Goal: Task Accomplishment & Management: Complete application form

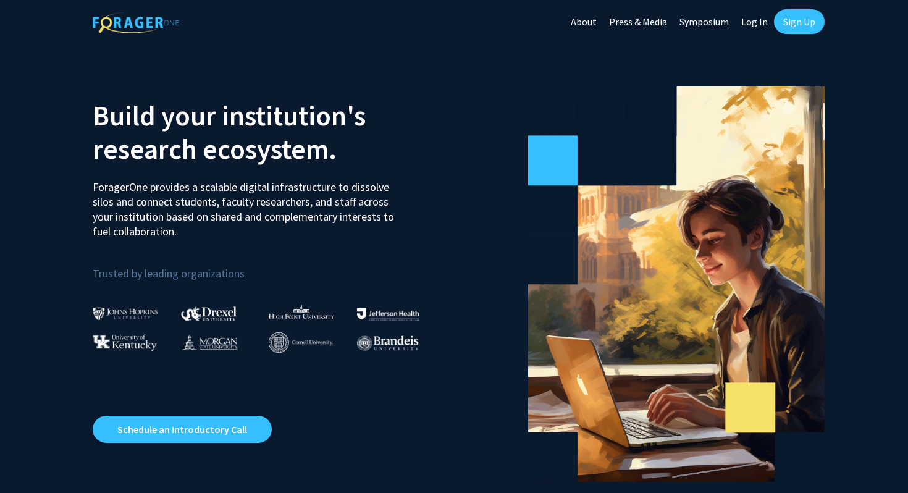
click at [797, 23] on link "Sign Up" at bounding box center [799, 21] width 51 height 25
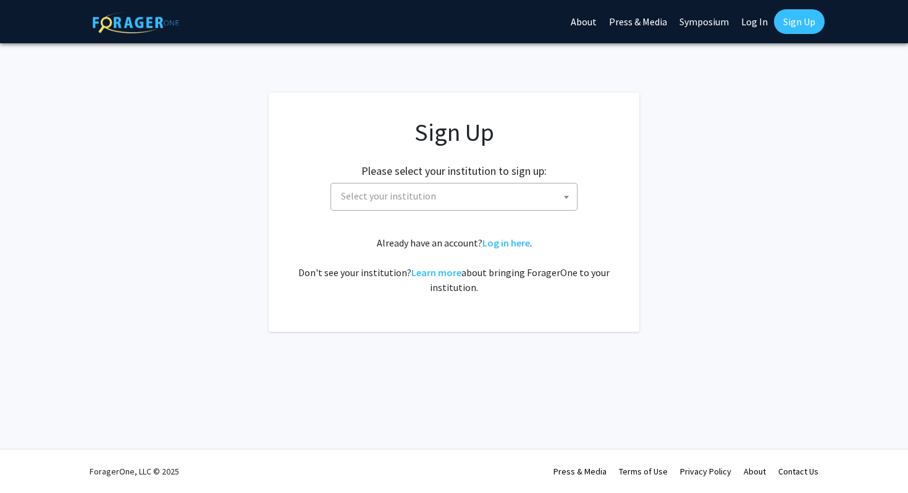
click at [463, 209] on span "Select your institution" at bounding box center [453, 197] width 247 height 28
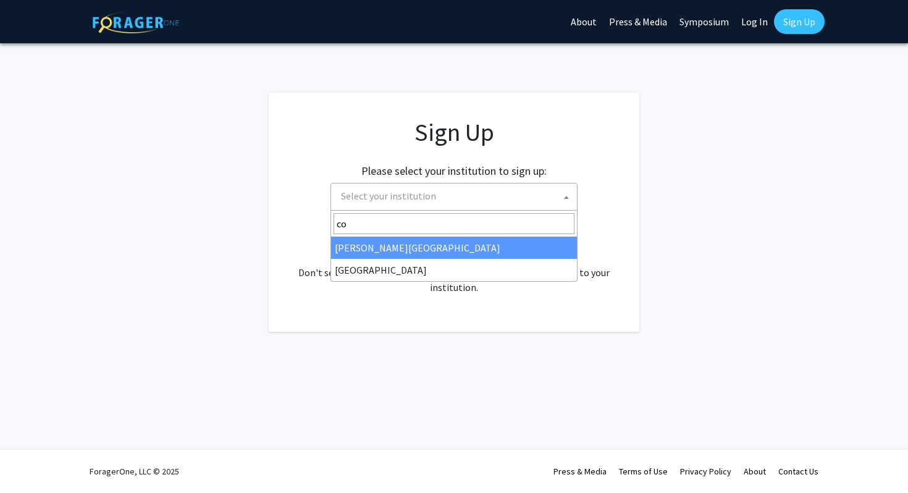
type input "c"
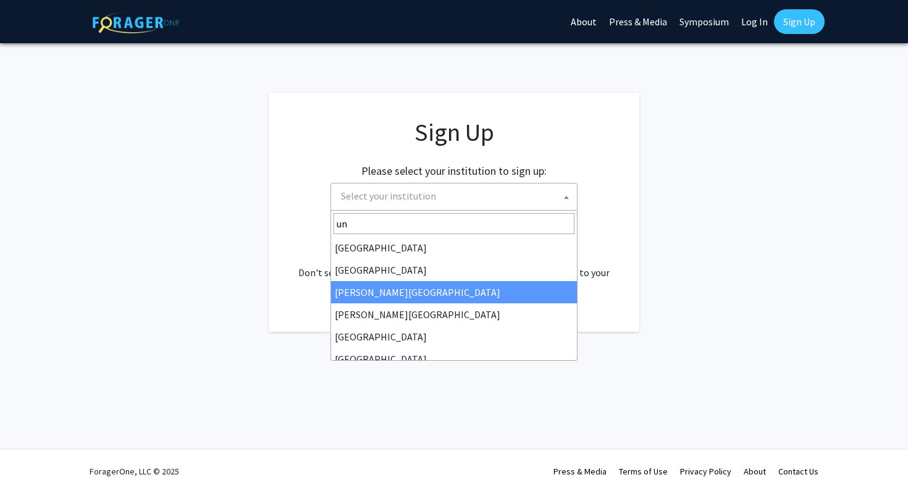
type input "u"
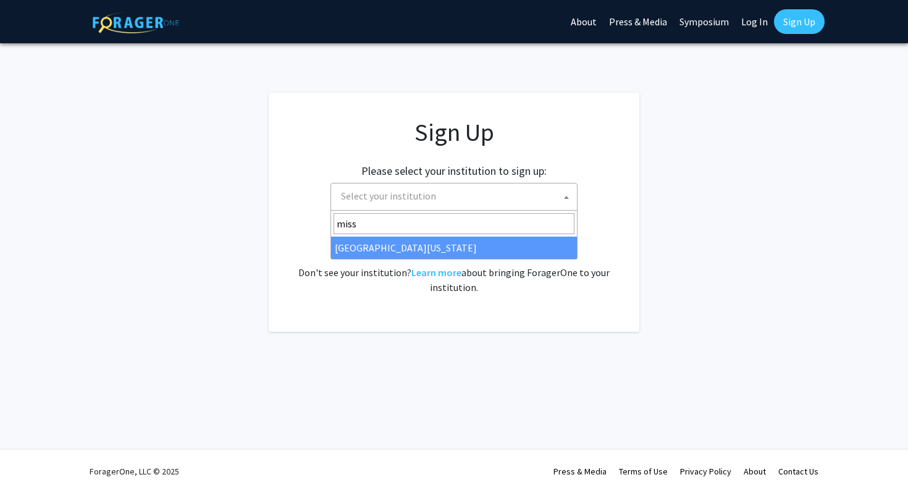
type input "miss"
select select "33"
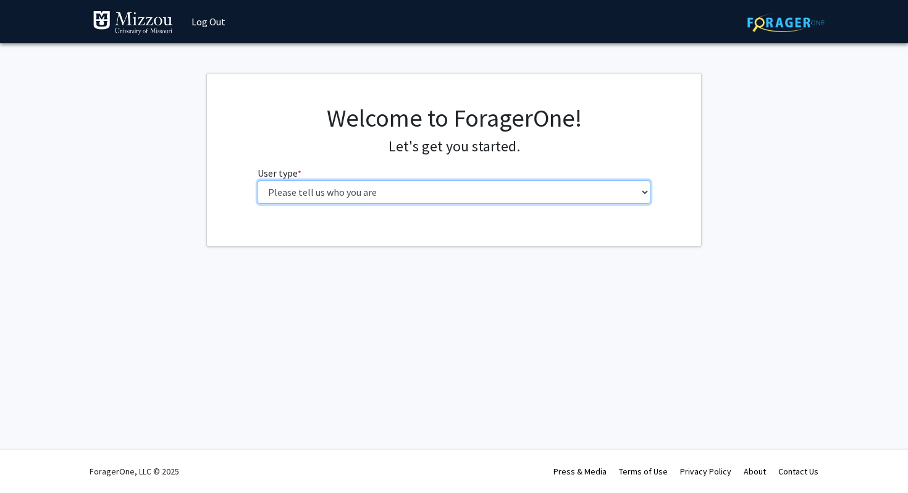
click at [478, 197] on select "Please tell us who you are Undergraduate Student Master's Student Doctoral Cand…" at bounding box center [454, 191] width 393 height 23
select select "1: undergrad"
click at [258, 180] on select "Please tell us who you are Undergraduate Student Master's Student Doctoral Cand…" at bounding box center [454, 191] width 393 height 23
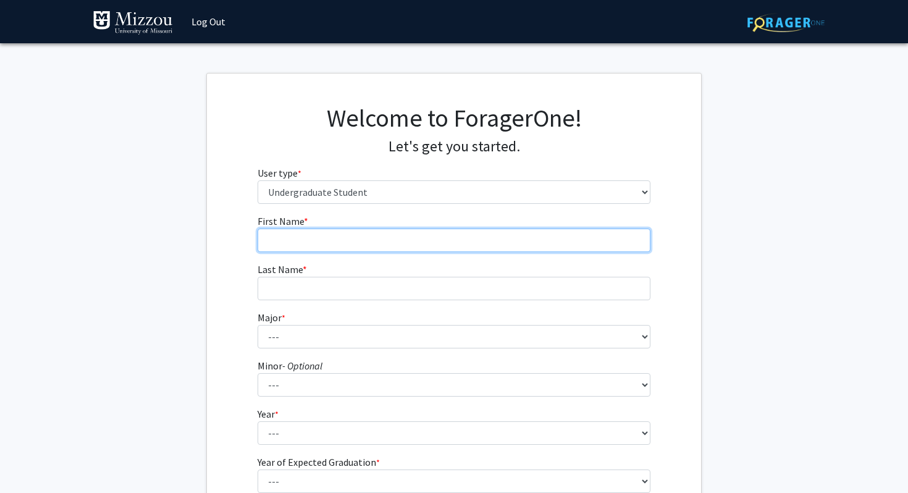
click at [382, 239] on input "First Name * required" at bounding box center [454, 240] width 393 height 23
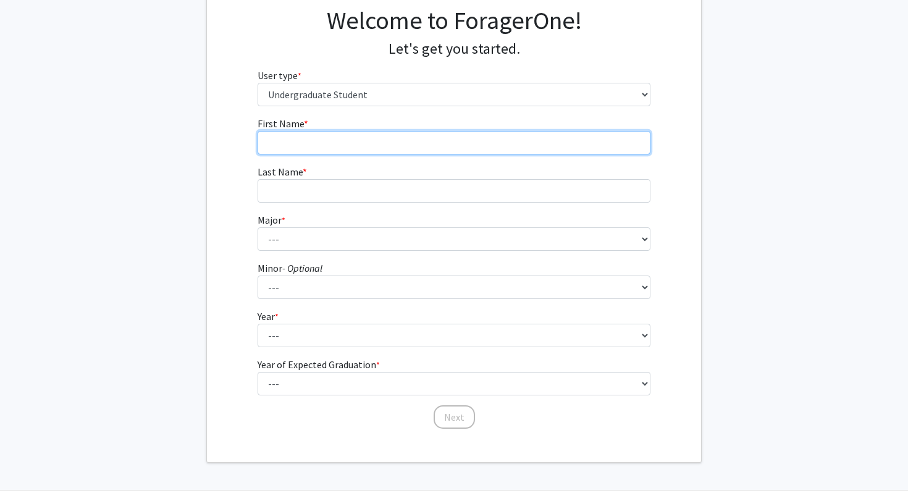
scroll to position [139, 0]
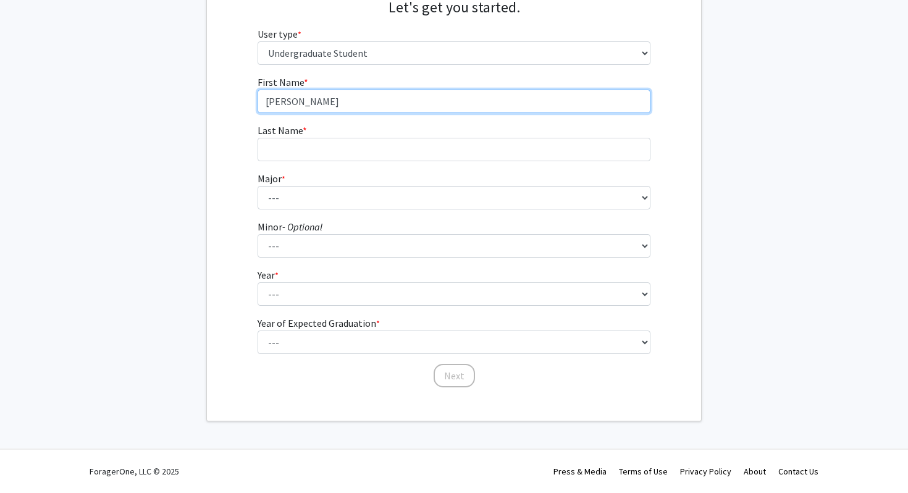
type input "lucas"
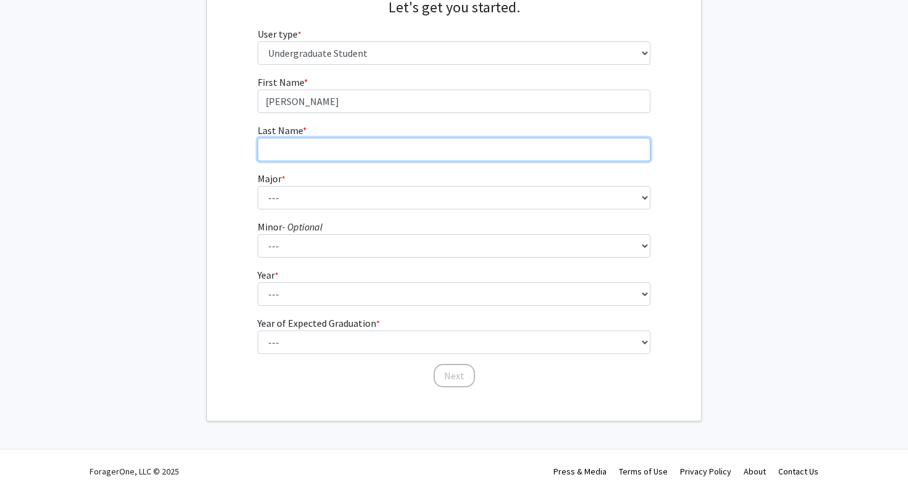
click at [361, 138] on input "Last Name * required" at bounding box center [454, 149] width 393 height 23
type input "cole"
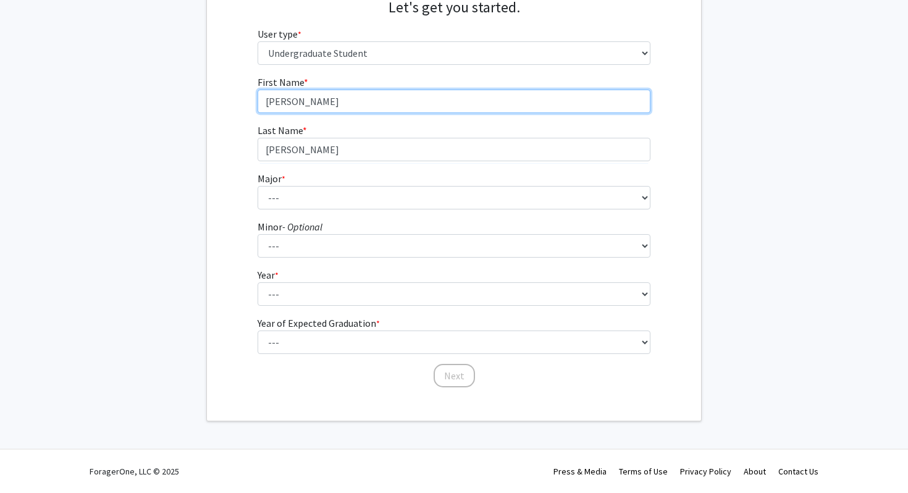
click at [330, 95] on input "lucas" at bounding box center [454, 101] width 393 height 23
type input "Lucas"
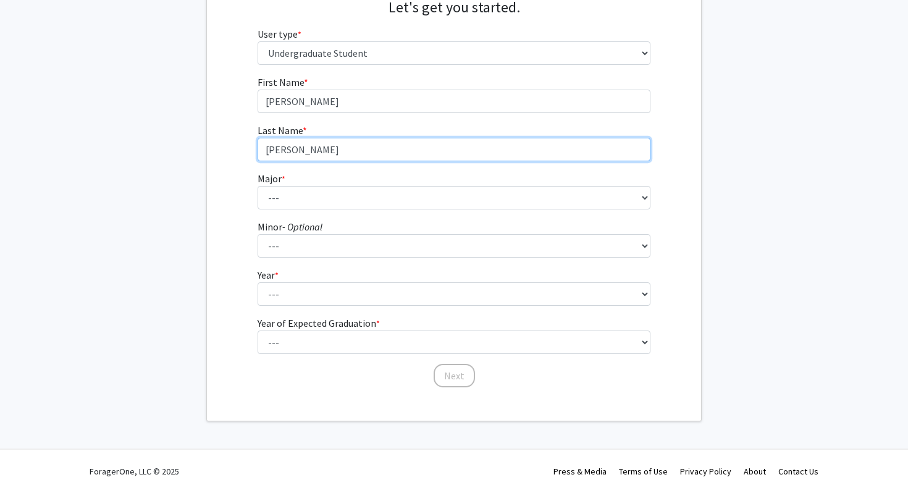
click at [335, 151] on input "cole" at bounding box center [454, 149] width 393 height 23
type input "Cole"
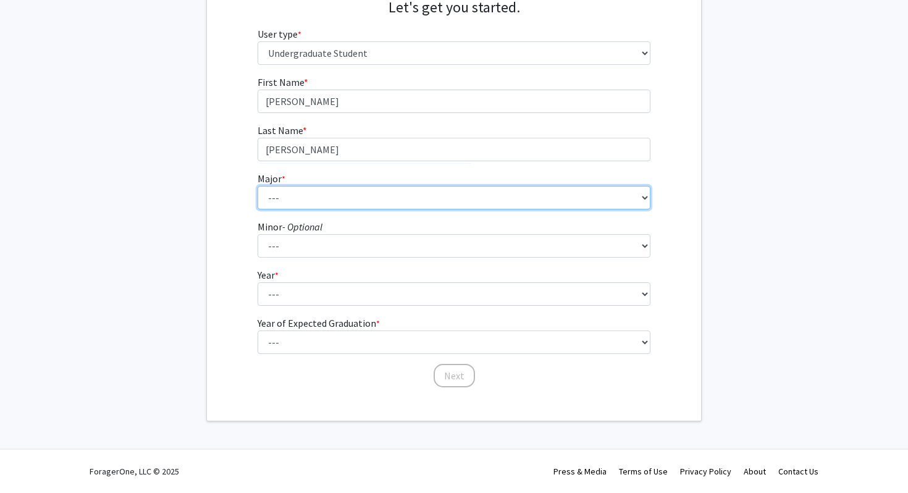
click at [321, 195] on select "--- Agribusiness Management Agricultural Education Agricultural Education: Comm…" at bounding box center [454, 197] width 393 height 23
select select "72: 2564"
click at [258, 186] on select "--- Agribusiness Management Agricultural Education Agricultural Education: Comm…" at bounding box center [454, 197] width 393 height 23
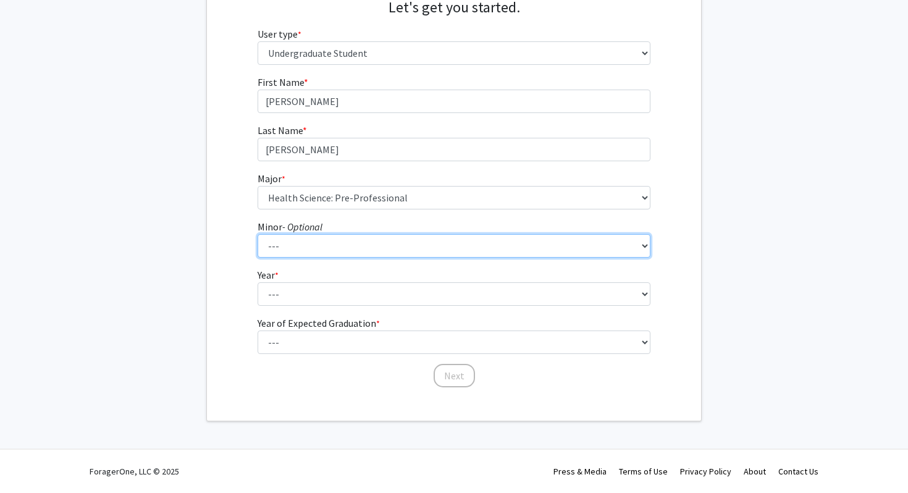
click at [325, 238] on select "--- Accountancy Aerospace Engineering Aerospace Studies Agribusiness Management…" at bounding box center [454, 245] width 393 height 23
select select "95: 2051"
click at [258, 234] on select "--- Accountancy Aerospace Engineering Aerospace Studies Agribusiness Management…" at bounding box center [454, 245] width 393 height 23
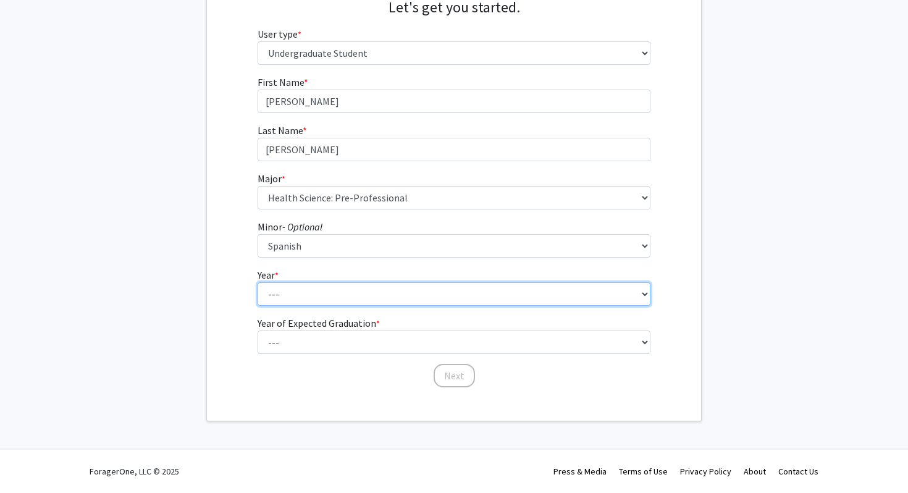
click at [365, 301] on select "--- First-year Sophomore Junior Senior Postbaccalaureate Certificate" at bounding box center [454, 293] width 393 height 23
select select "1: first-year"
click at [258, 282] on select "--- First-year Sophomore Junior Senior Postbaccalaureate Certificate" at bounding box center [454, 293] width 393 height 23
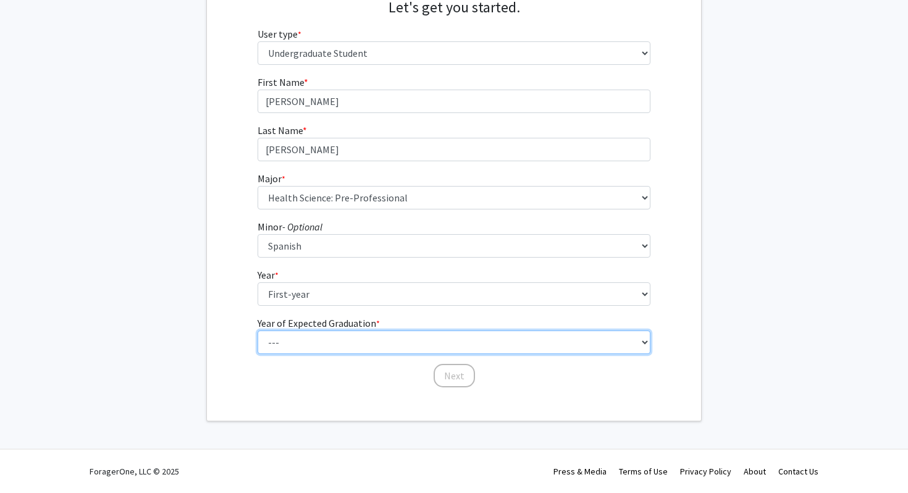
click at [337, 346] on select "--- 2025 2026 2027 2028 2029 2030 2031 2032 2033 2034" at bounding box center [454, 341] width 393 height 23
select select "5: 2029"
click at [258, 330] on select "--- 2025 2026 2027 2028 2029 2030 2031 2032 2033 2034" at bounding box center [454, 341] width 393 height 23
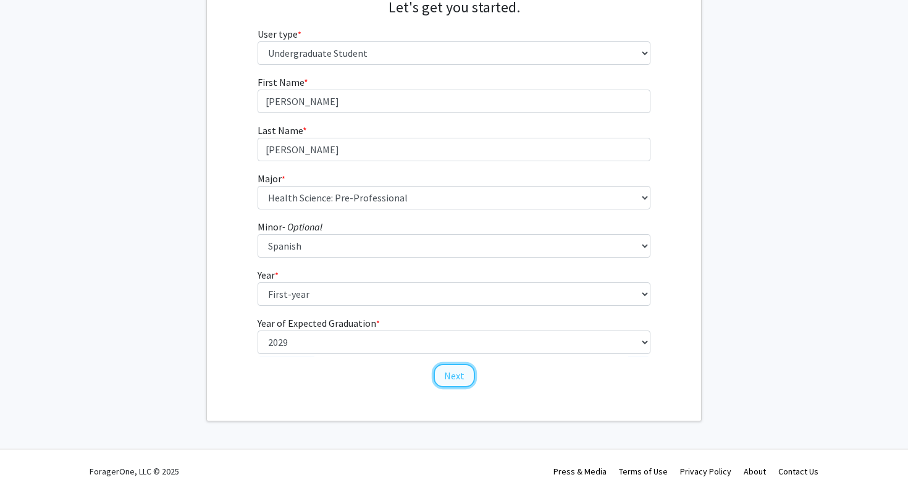
click at [458, 374] on button "Next" at bounding box center [454, 375] width 41 height 23
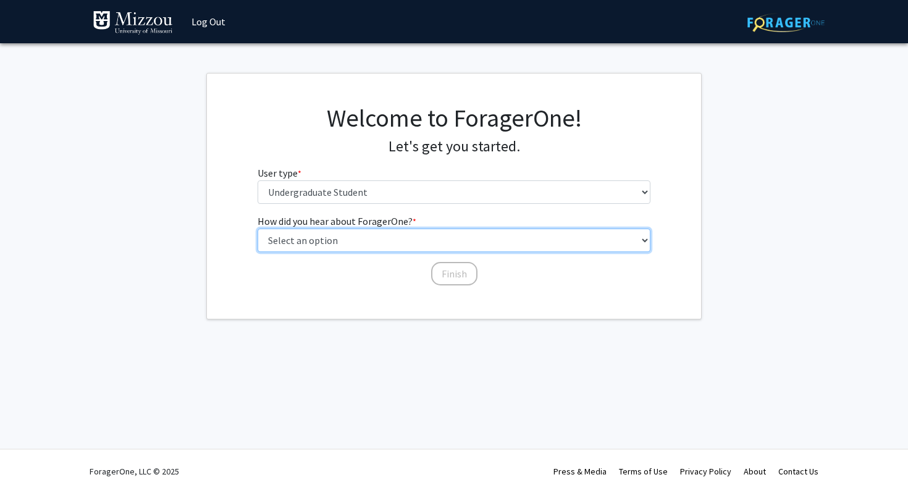
click at [382, 241] on select "Select an option Peer/student recommendation Faculty/staff recommendation Unive…" at bounding box center [454, 240] width 393 height 23
select select "1: peer_recommendation"
click at [258, 229] on select "Select an option Peer/student recommendation Faculty/staff recommendation Unive…" at bounding box center [454, 240] width 393 height 23
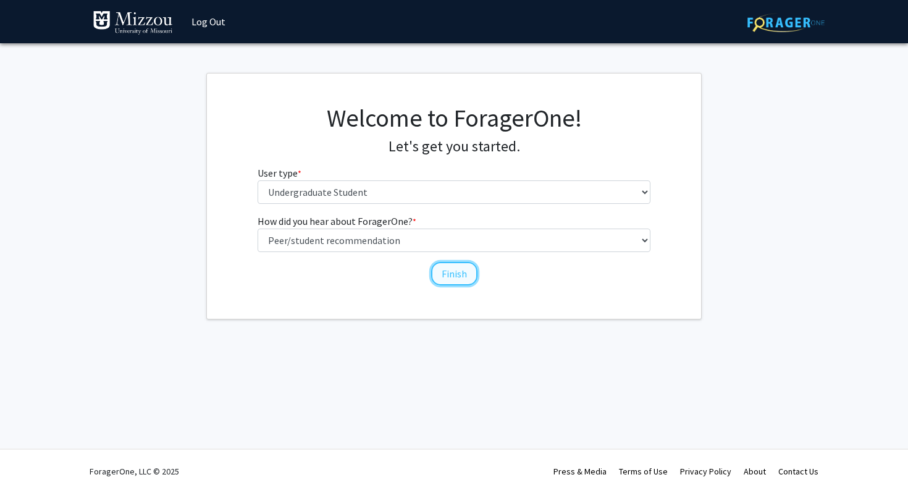
click at [466, 279] on button "Finish" at bounding box center [454, 273] width 46 height 23
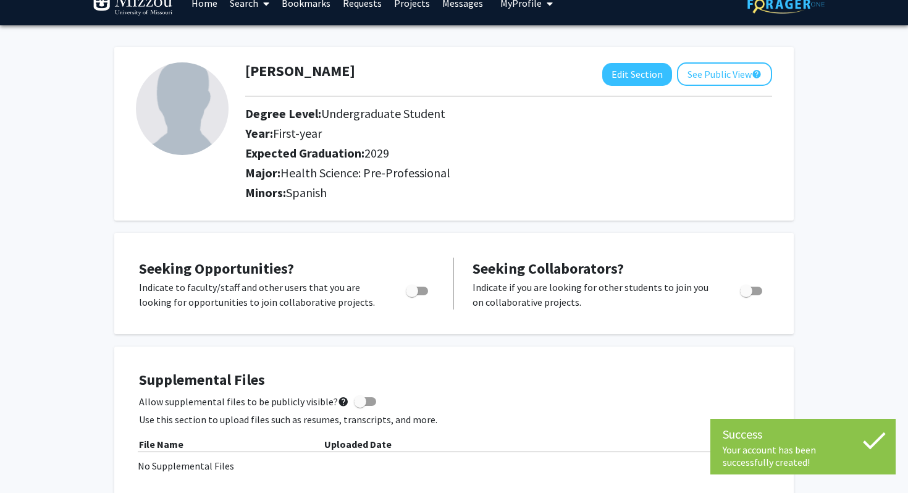
scroll to position [27, 0]
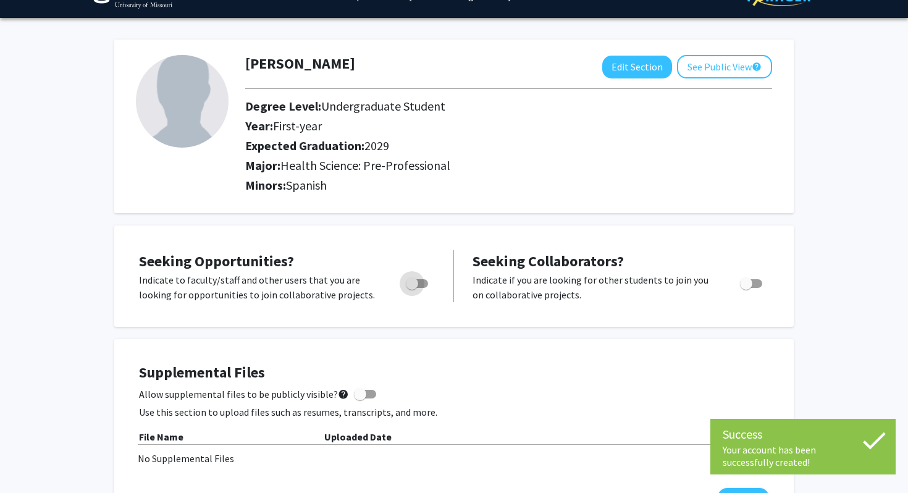
click at [410, 278] on span "Toggle" at bounding box center [412, 283] width 12 height 12
click at [411, 288] on input "Are you actively seeking opportunities?" at bounding box center [411, 288] width 1 height 1
checkbox input "true"
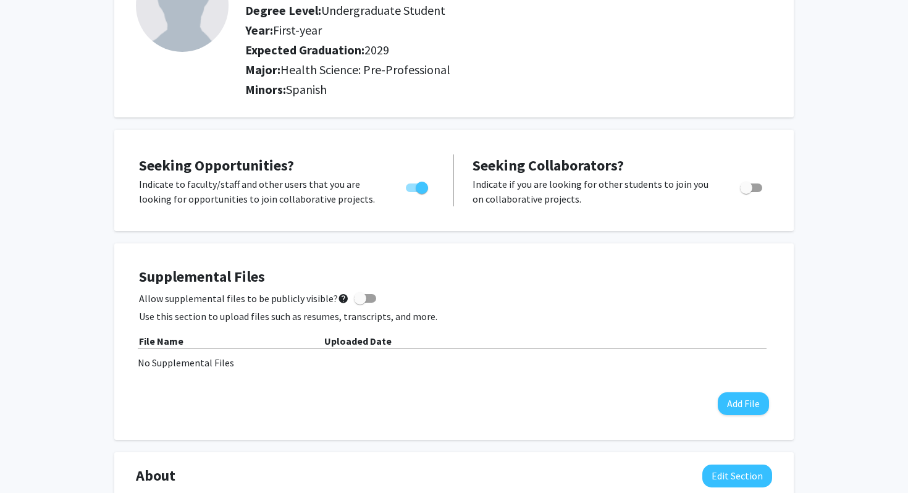
scroll to position [0, 0]
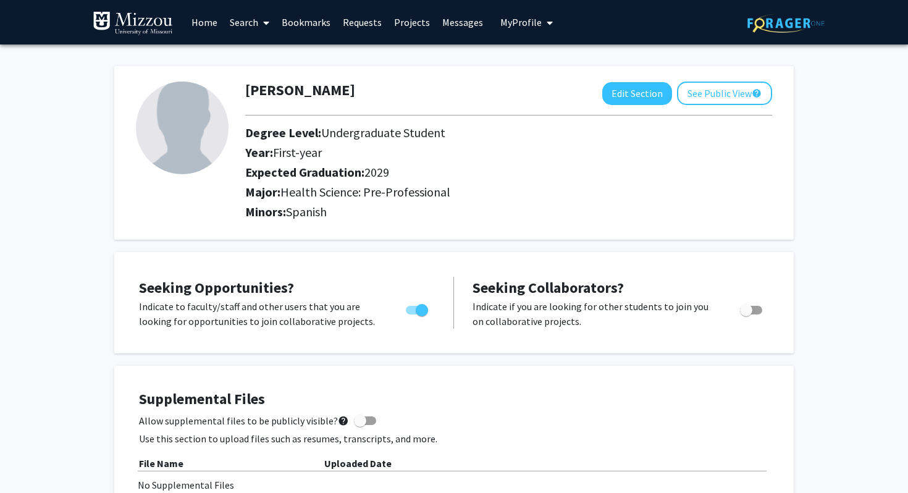
click at [362, 25] on link "Requests" at bounding box center [362, 22] width 51 height 43
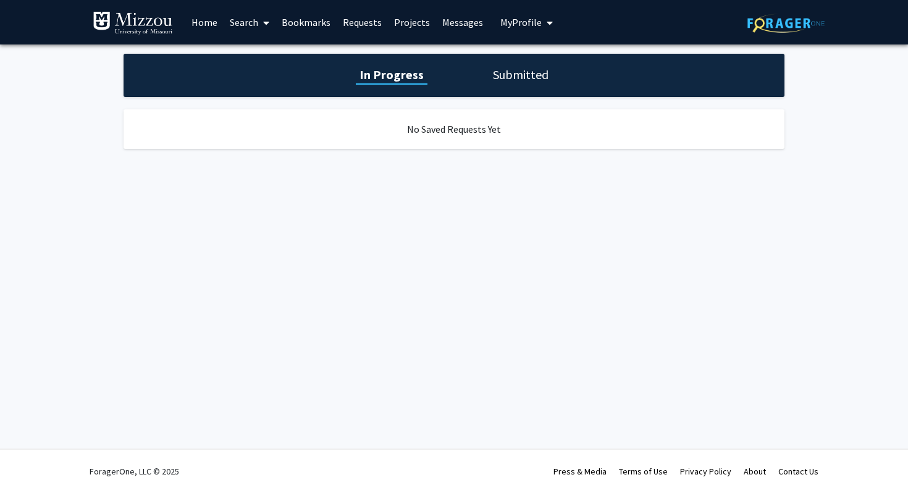
click at [411, 22] on link "Projects" at bounding box center [412, 22] width 48 height 43
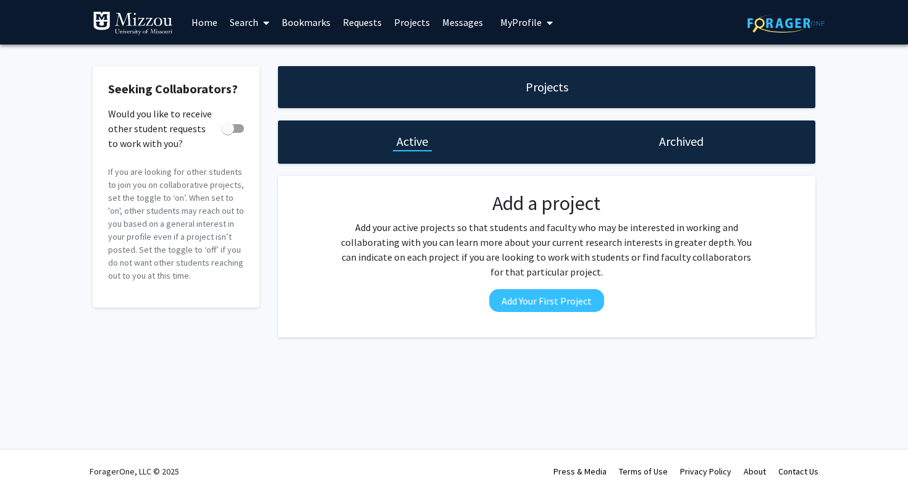
click at [369, 21] on link "Requests" at bounding box center [362, 22] width 51 height 43
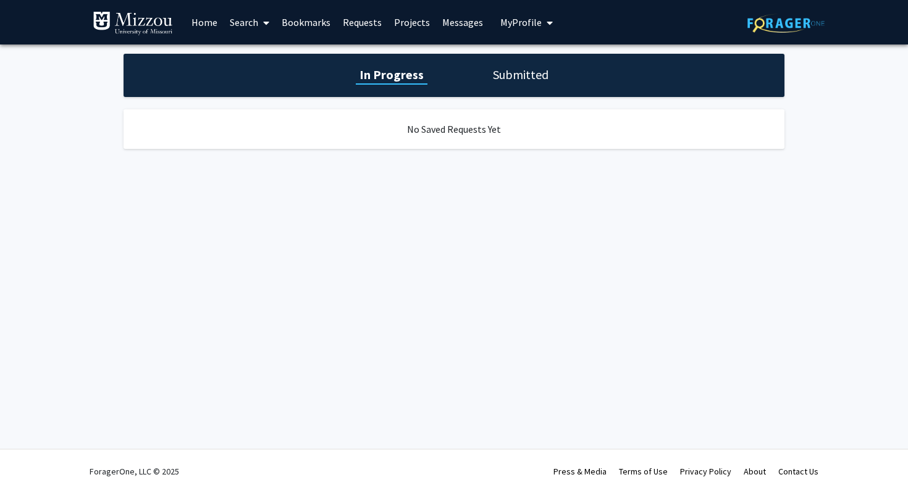
click at [513, 63] on div "In Progress Submitted" at bounding box center [454, 75] width 661 height 43
click at [240, 23] on link "Search" at bounding box center [250, 22] width 52 height 43
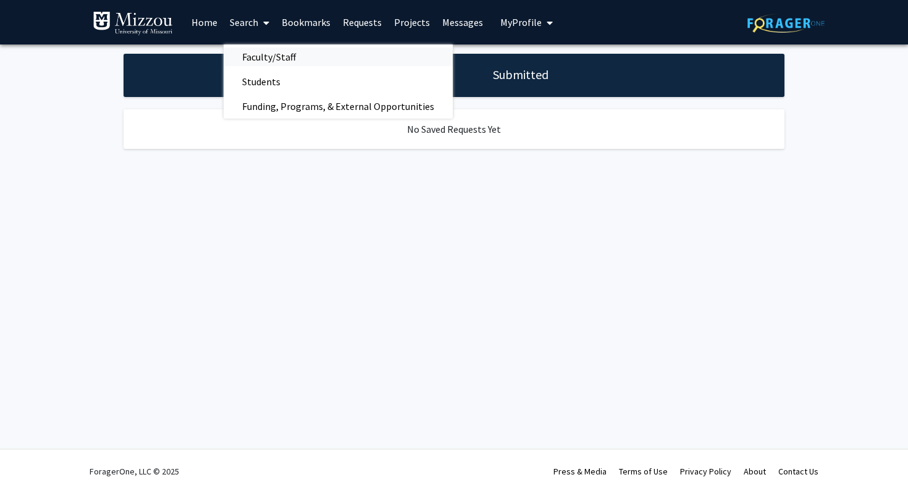
click at [262, 59] on span "Faculty/Staff" at bounding box center [269, 56] width 91 height 25
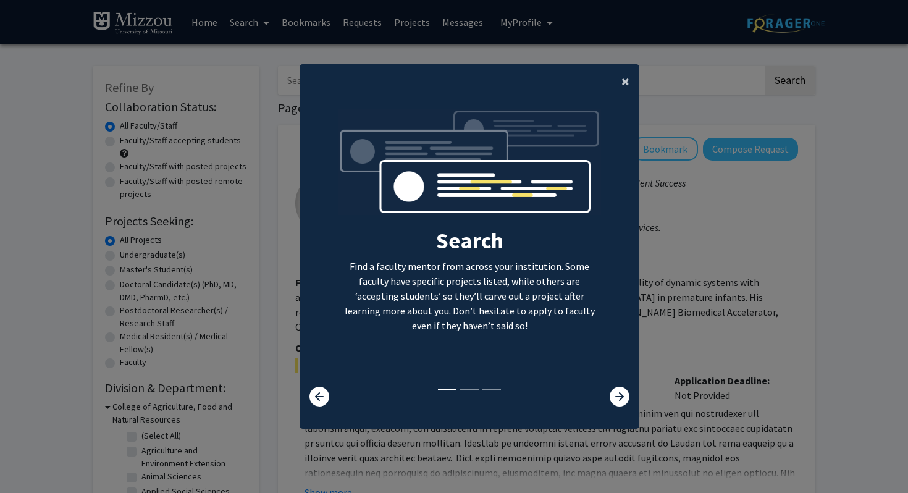
click at [621, 82] on span "×" at bounding box center [625, 81] width 8 height 19
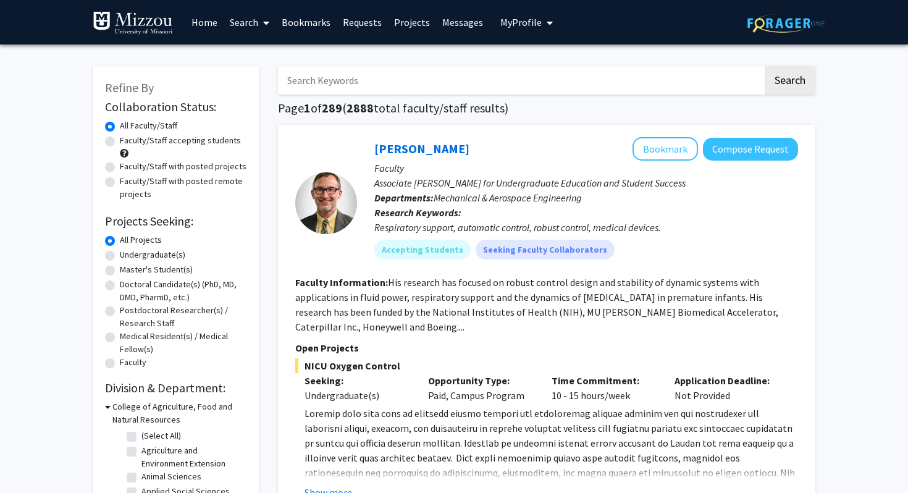
click at [394, 85] on input "Search Keywords" at bounding box center [520, 80] width 485 height 28
type input "biology"
click at [765, 66] on button "Search" at bounding box center [790, 80] width 51 height 28
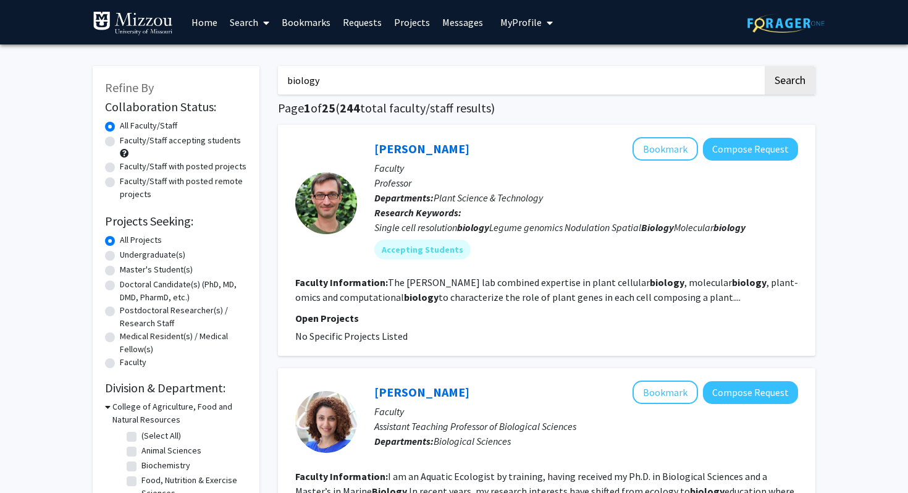
click at [423, 91] on input "biology" at bounding box center [520, 80] width 485 height 28
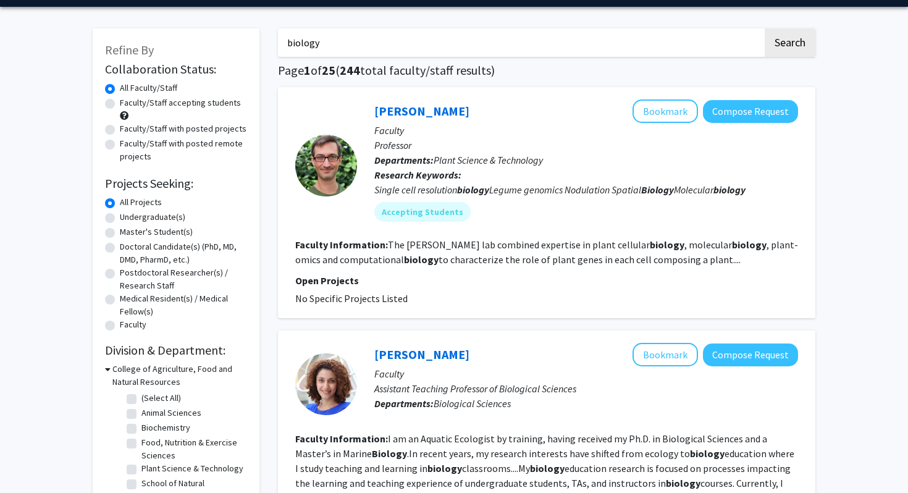
scroll to position [37, 0]
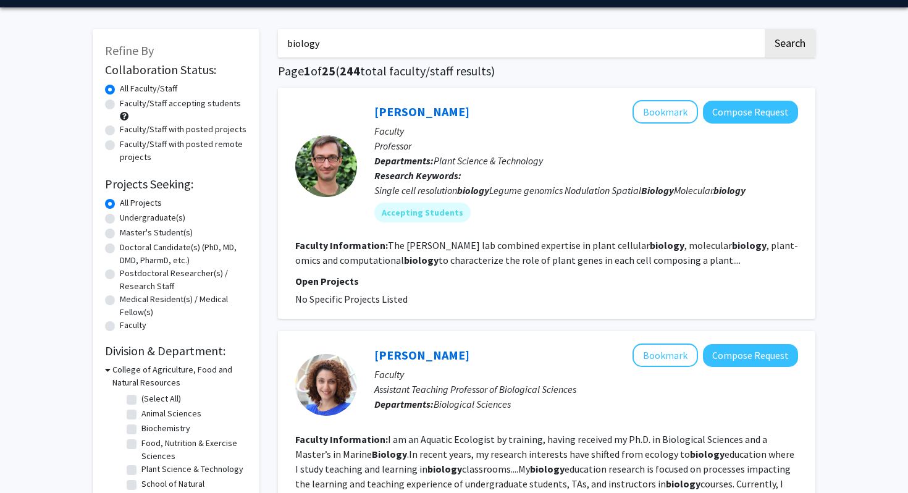
click at [141, 213] on label "Undergraduate(s)" at bounding box center [152, 217] width 65 height 13
click at [128, 213] on input "Undergraduate(s)" at bounding box center [124, 215] width 8 height 8
radio input "true"
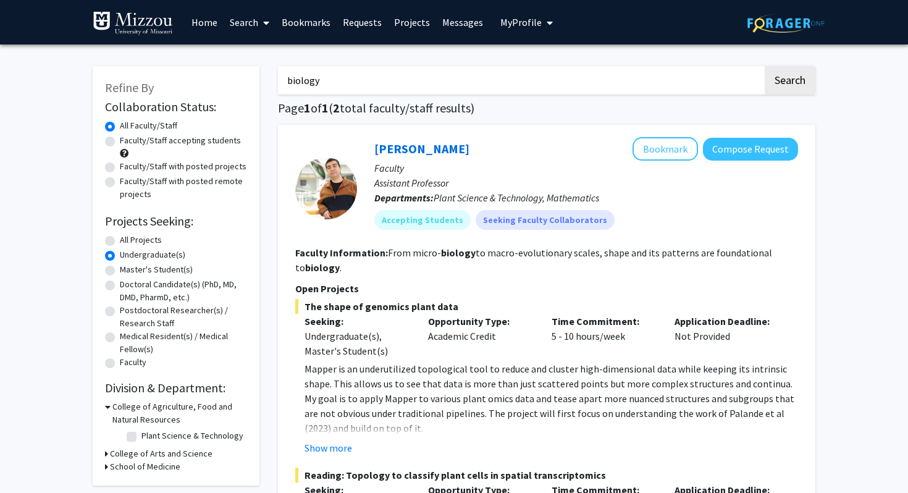
click at [184, 145] on label "Faculty/Staff accepting students" at bounding box center [180, 140] width 121 height 13
click at [128, 142] on input "Faculty/Staff accepting students" at bounding box center [124, 138] width 8 height 8
radio input "true"
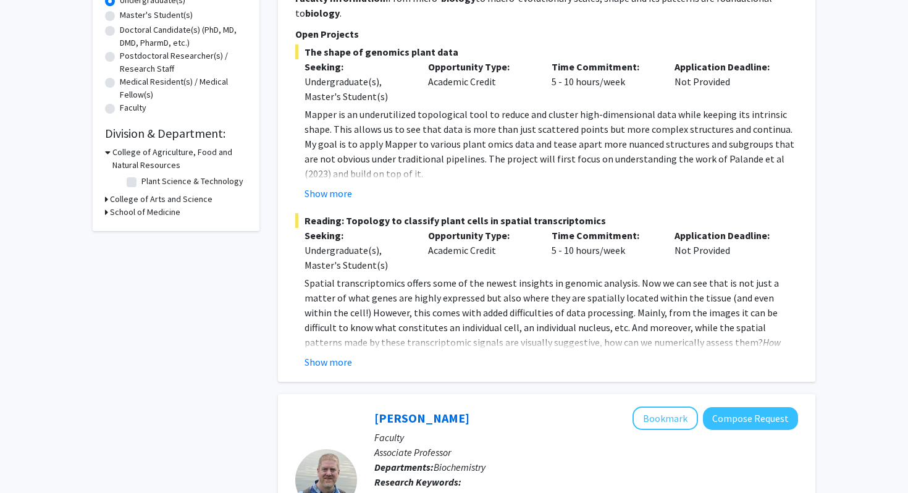
scroll to position [260, 0]
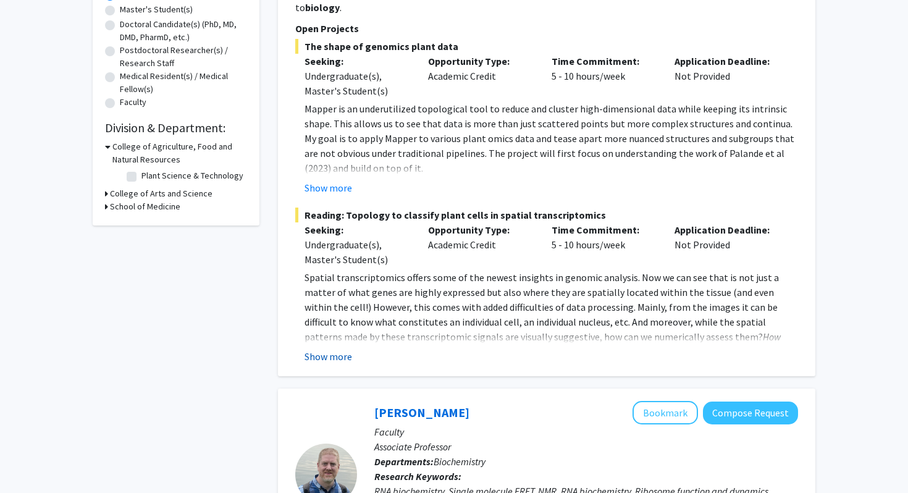
click at [330, 352] on button "Show more" at bounding box center [328, 356] width 48 height 15
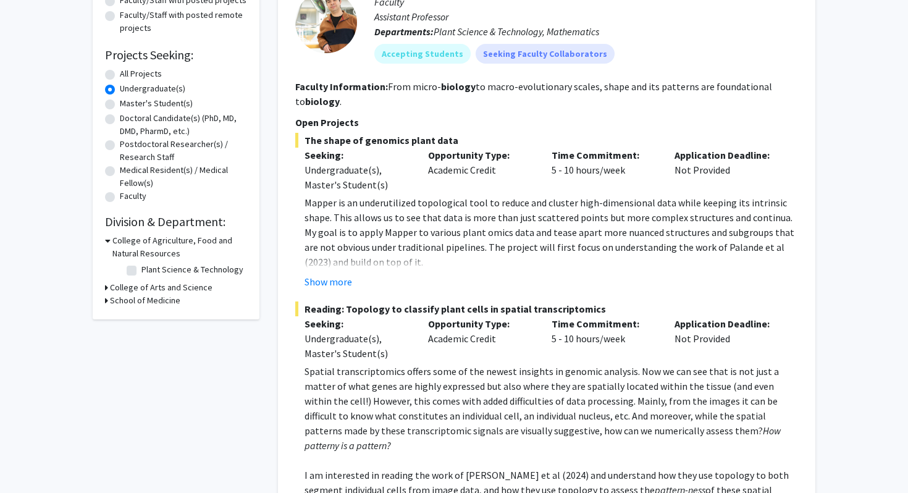
scroll to position [187, 0]
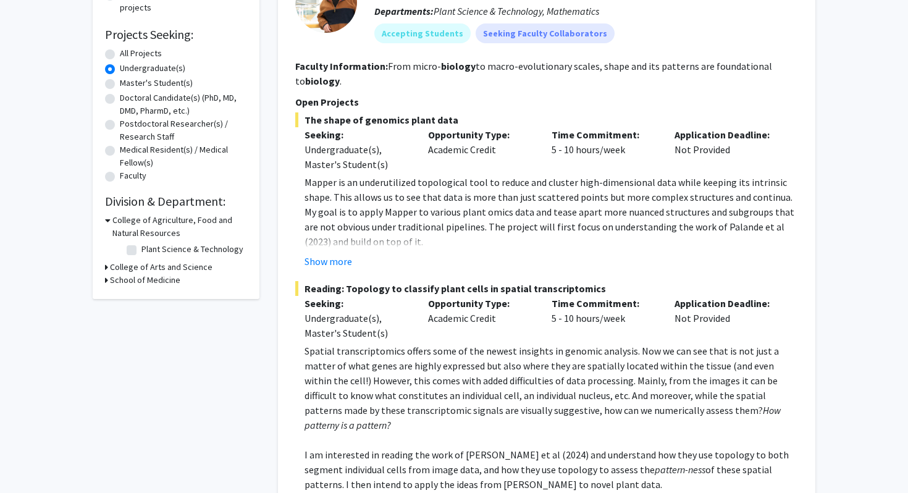
click at [147, 277] on h3 "School of Medicine" at bounding box center [145, 280] width 70 height 13
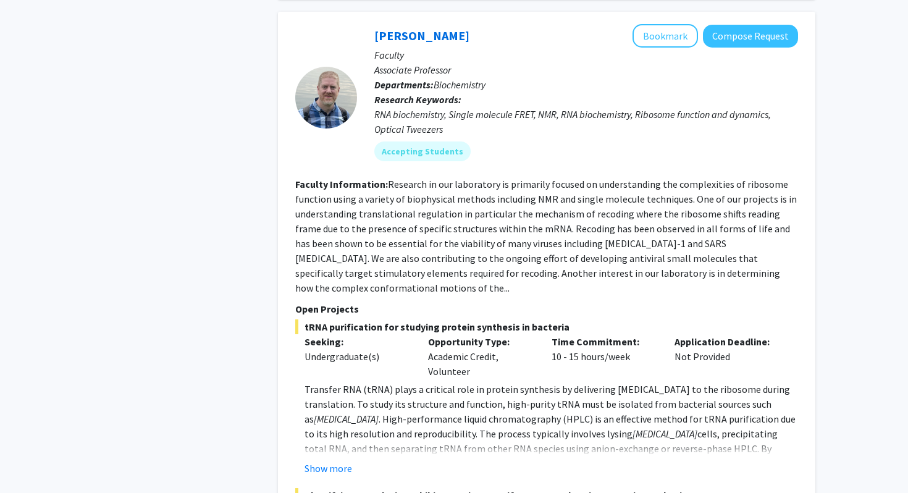
scroll to position [802, 0]
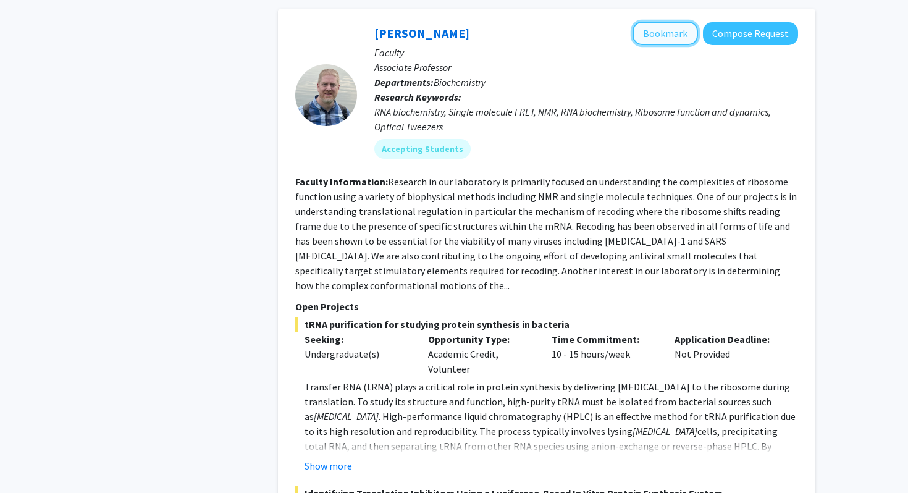
click at [669, 22] on button "Bookmark" at bounding box center [664, 33] width 65 height 23
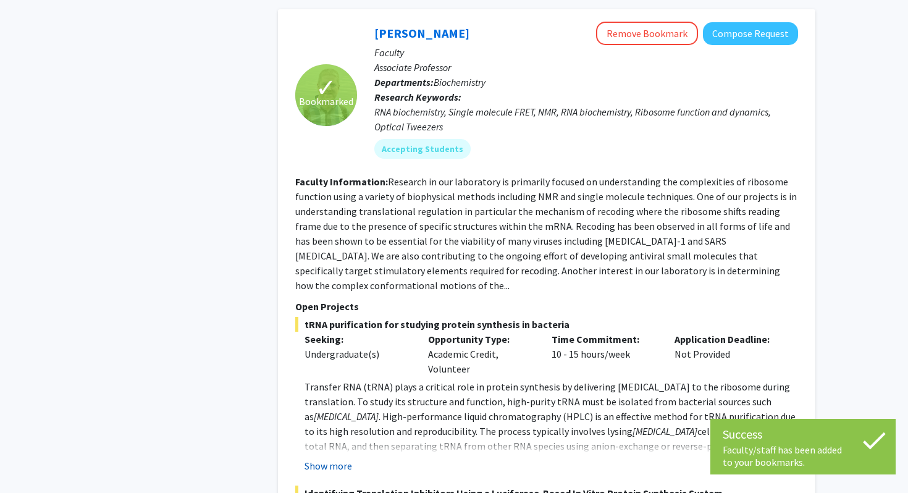
click at [335, 458] on button "Show more" at bounding box center [328, 465] width 48 height 15
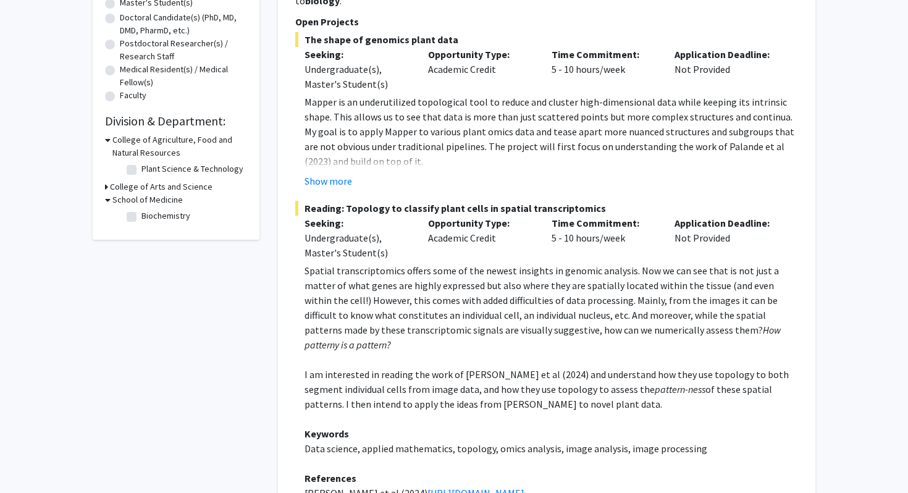
scroll to position [0, 0]
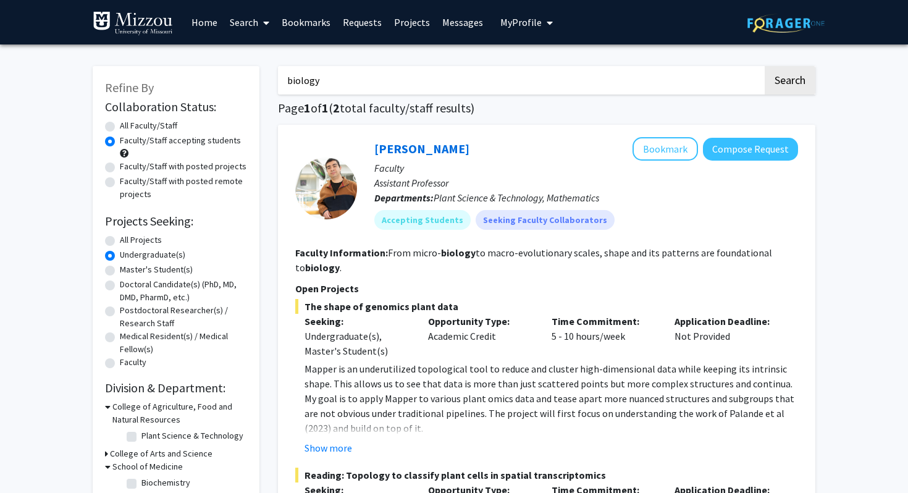
click at [324, 79] on input "biology" at bounding box center [520, 80] width 485 height 28
type input "health"
click at [765, 66] on button "Search" at bounding box center [790, 80] width 51 height 28
radio input "true"
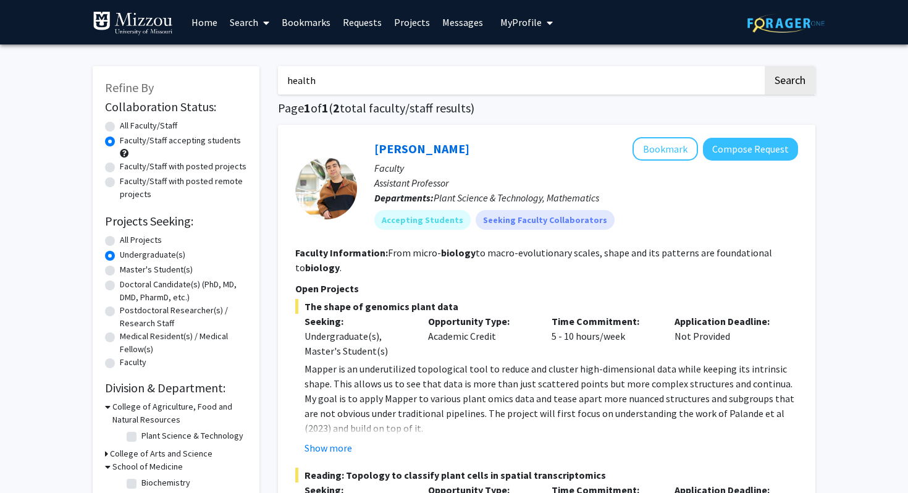
radio input "true"
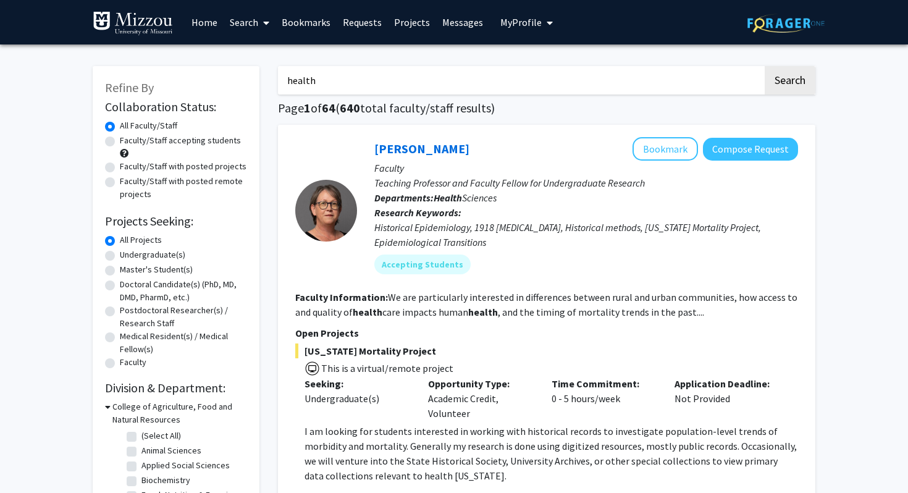
click at [138, 140] on label "Faculty/Staff accepting students" at bounding box center [180, 140] width 121 height 13
click at [128, 140] on input "Faculty/Staff accepting students" at bounding box center [124, 138] width 8 height 8
radio input "true"
click at [132, 255] on label "Undergraduate(s)" at bounding box center [152, 254] width 65 height 13
click at [128, 255] on input "Undergraduate(s)" at bounding box center [124, 252] width 8 height 8
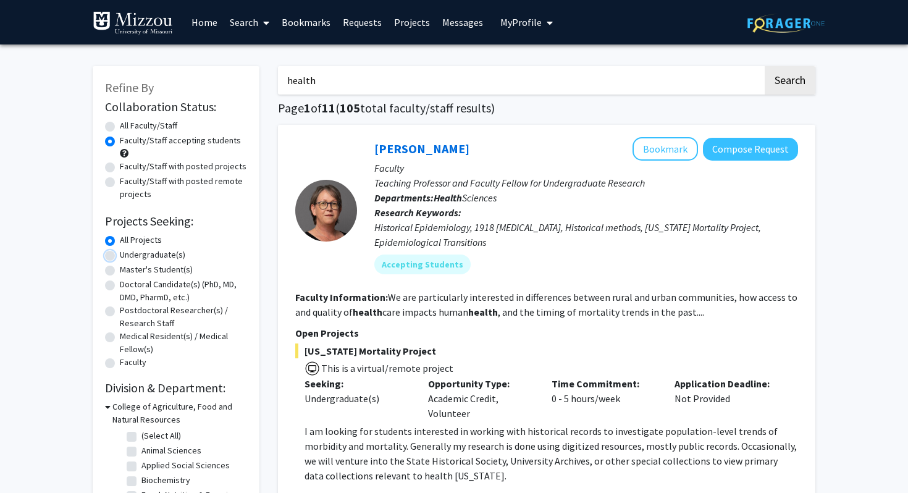
radio input "true"
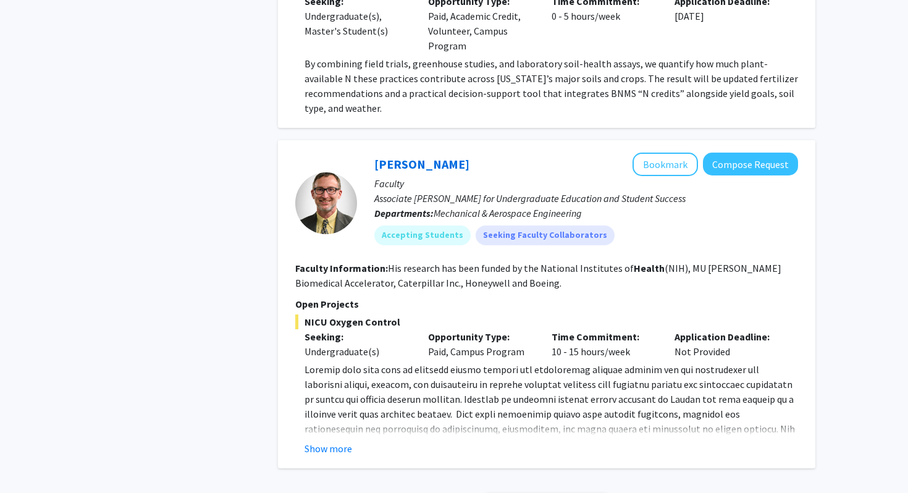
scroll to position [978, 0]
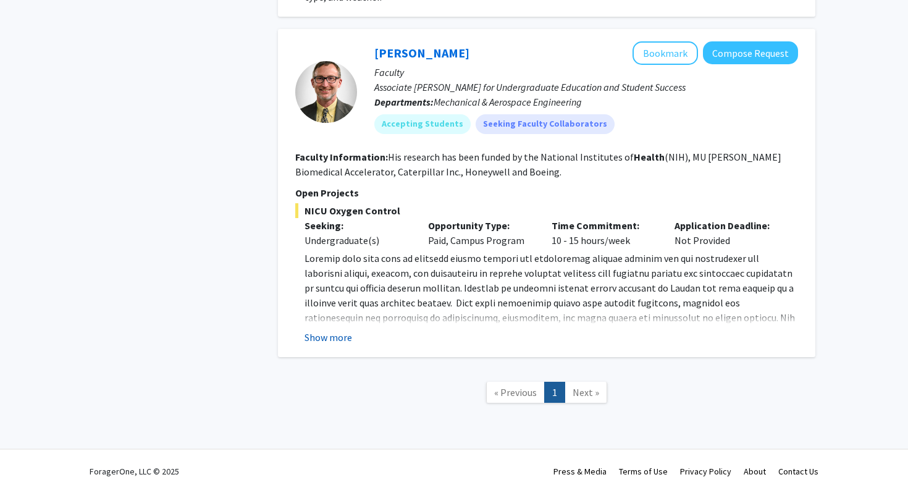
click at [342, 339] on button "Show more" at bounding box center [328, 337] width 48 height 15
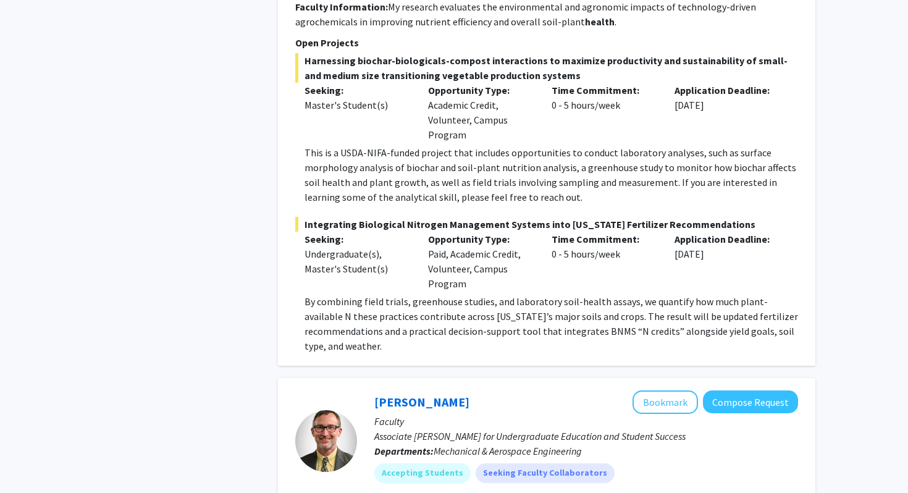
scroll to position [574, 0]
